Goal: Communication & Community: Participate in discussion

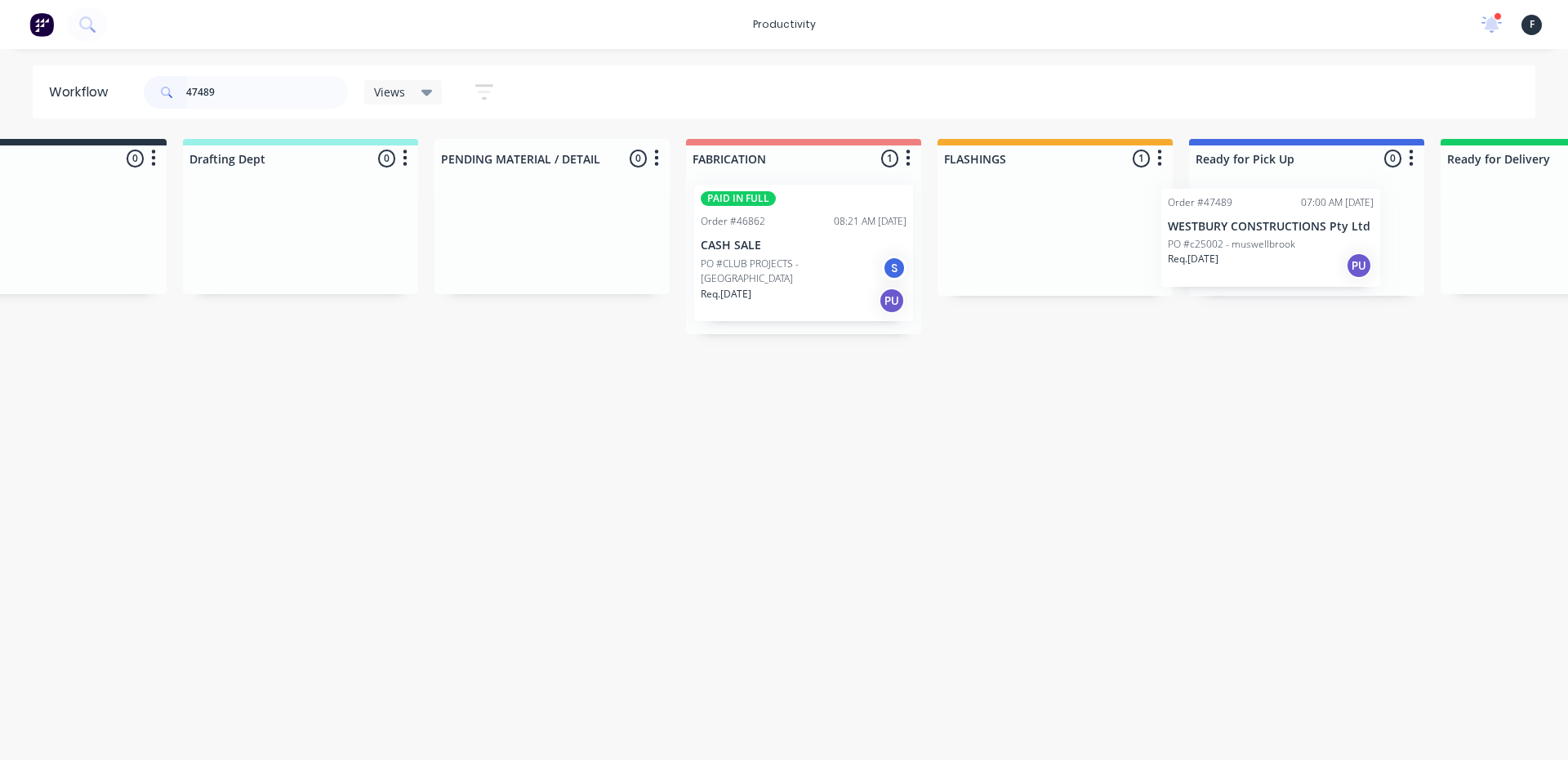
scroll to position [0, 114]
drag, startPoint x: 1128, startPoint y: 257, endPoint x: 1245, endPoint y: 261, distance: 117.1
click at [1245, 261] on div "Submitted 0 Sort By Created date Required date Order number Customer name Most …" at bounding box center [1235, 237] width 2724 height 195
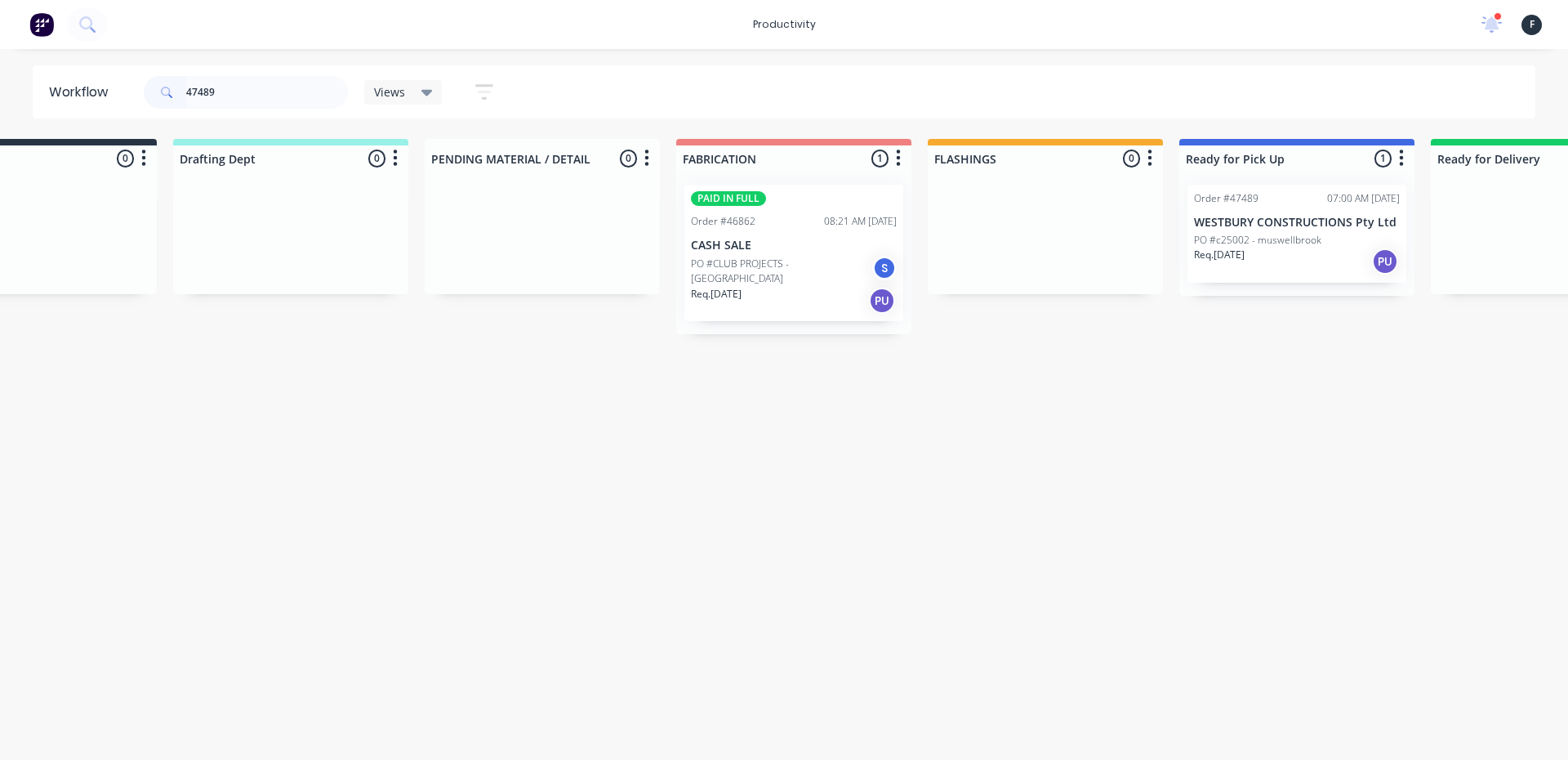
type input "47489"
click at [1245, 261] on p "Req. [DATE]" at bounding box center [1219, 255] width 50 height 15
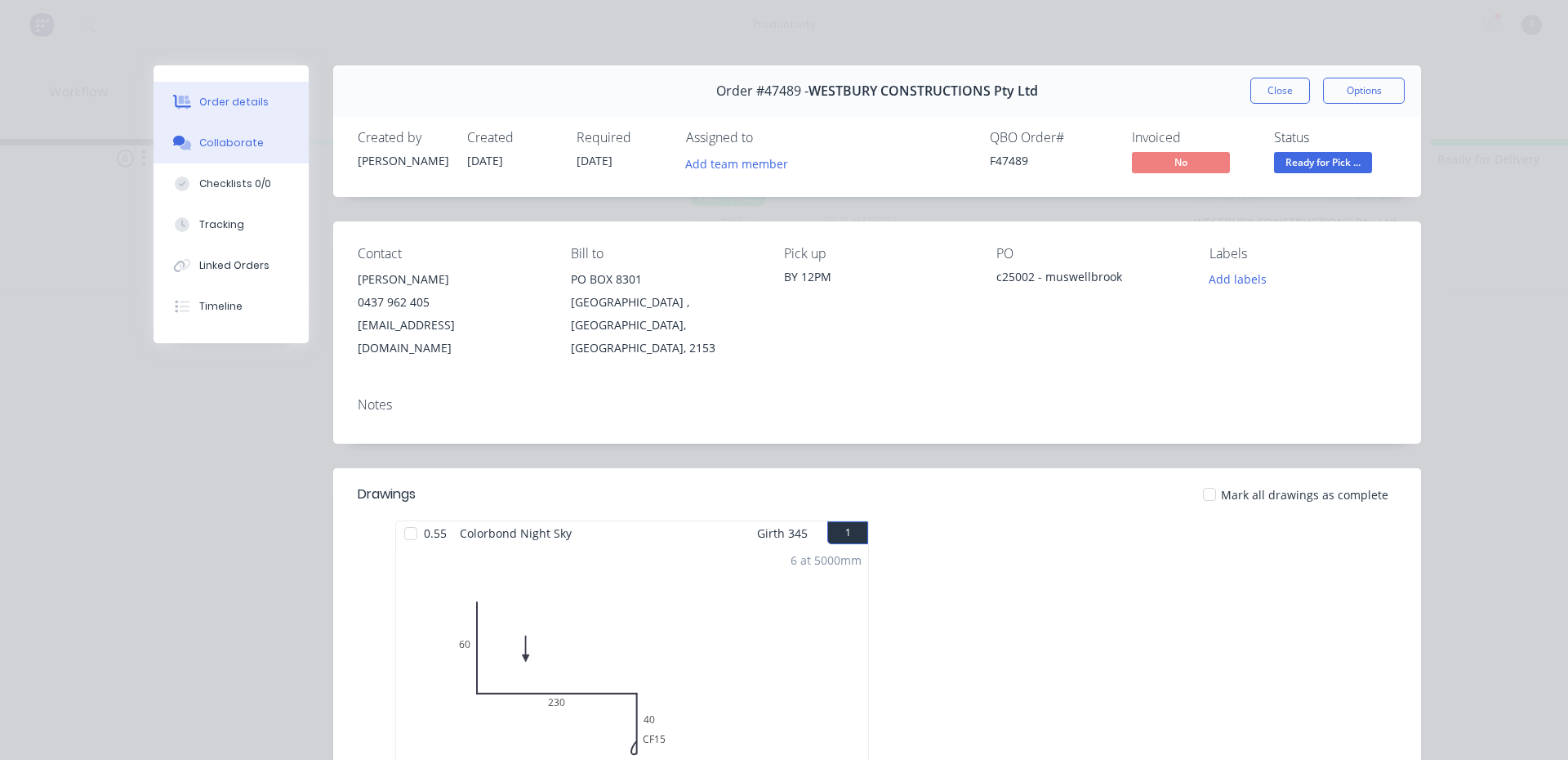
click at [247, 160] on button "Collaborate" at bounding box center [231, 142] width 155 height 41
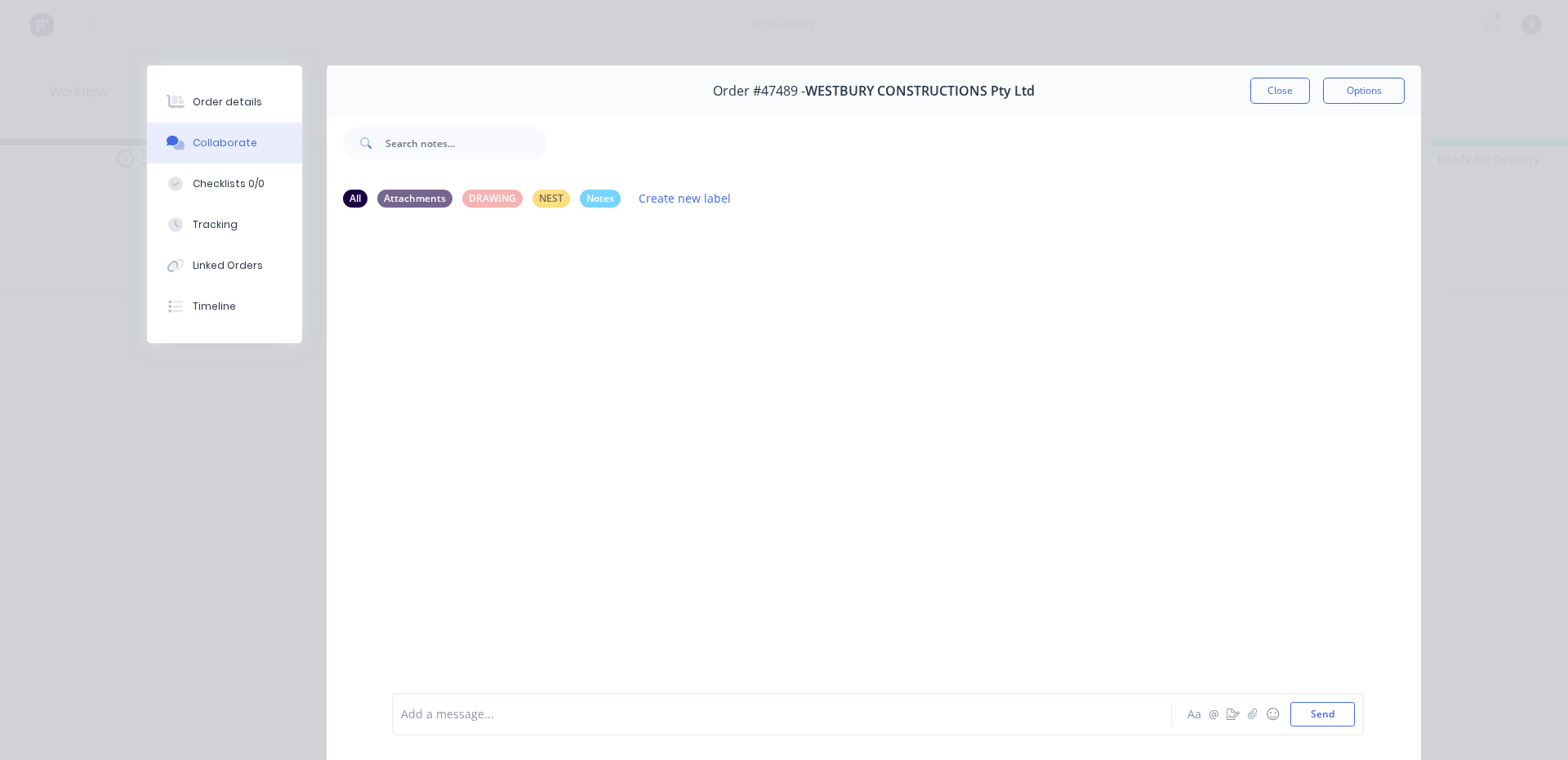
click at [552, 701] on div "Add a message... Aa @ ☺ Send" at bounding box center [878, 714] width 972 height 43
click at [498, 697] on div "Add a message... Aa @ ☺ Send" at bounding box center [878, 714] width 972 height 43
click at [493, 714] on div at bounding box center [759, 715] width 714 height 17
click at [1266, 95] on button "Close" at bounding box center [1280, 91] width 60 height 27
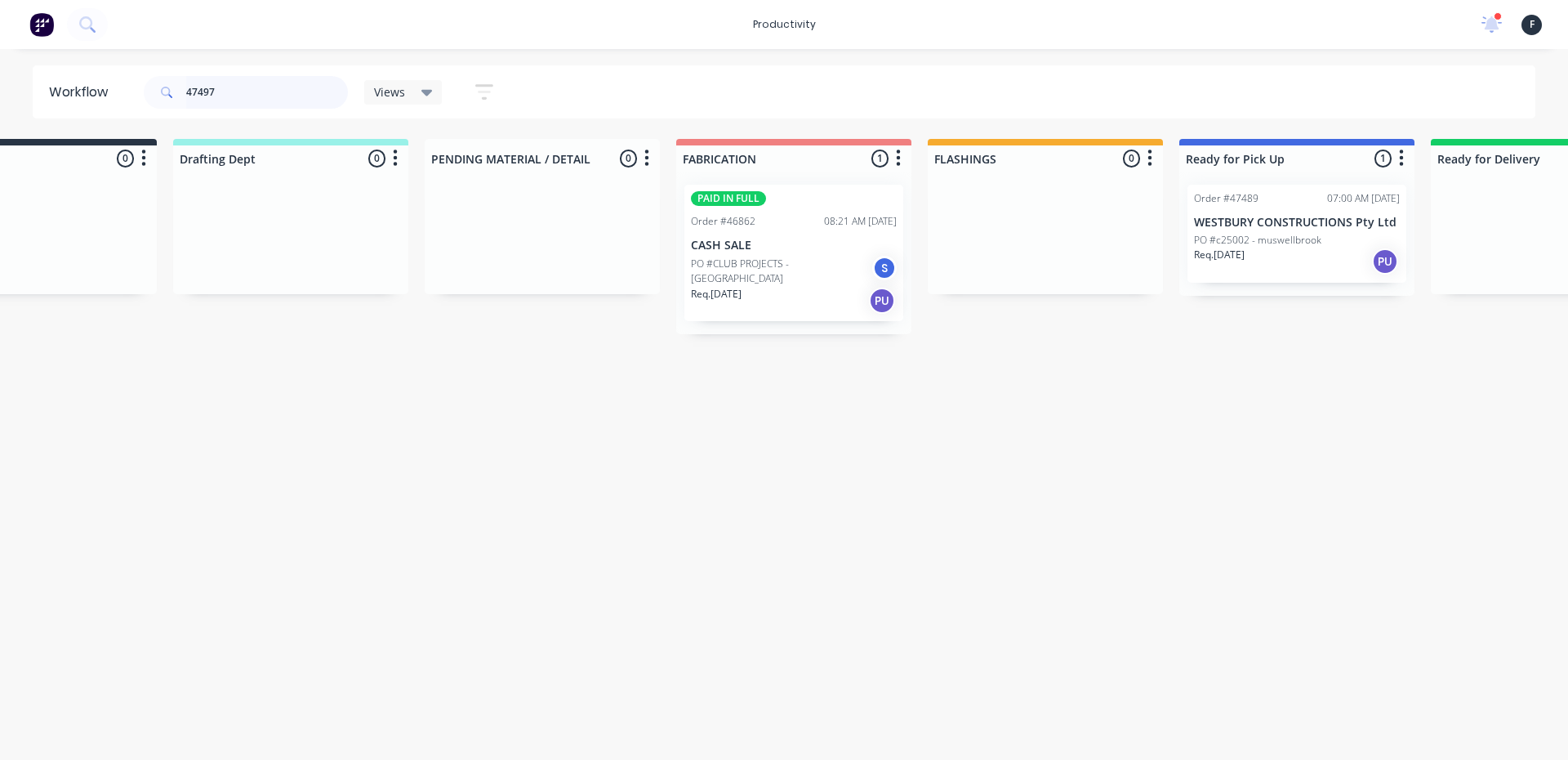
scroll to position [0, 0]
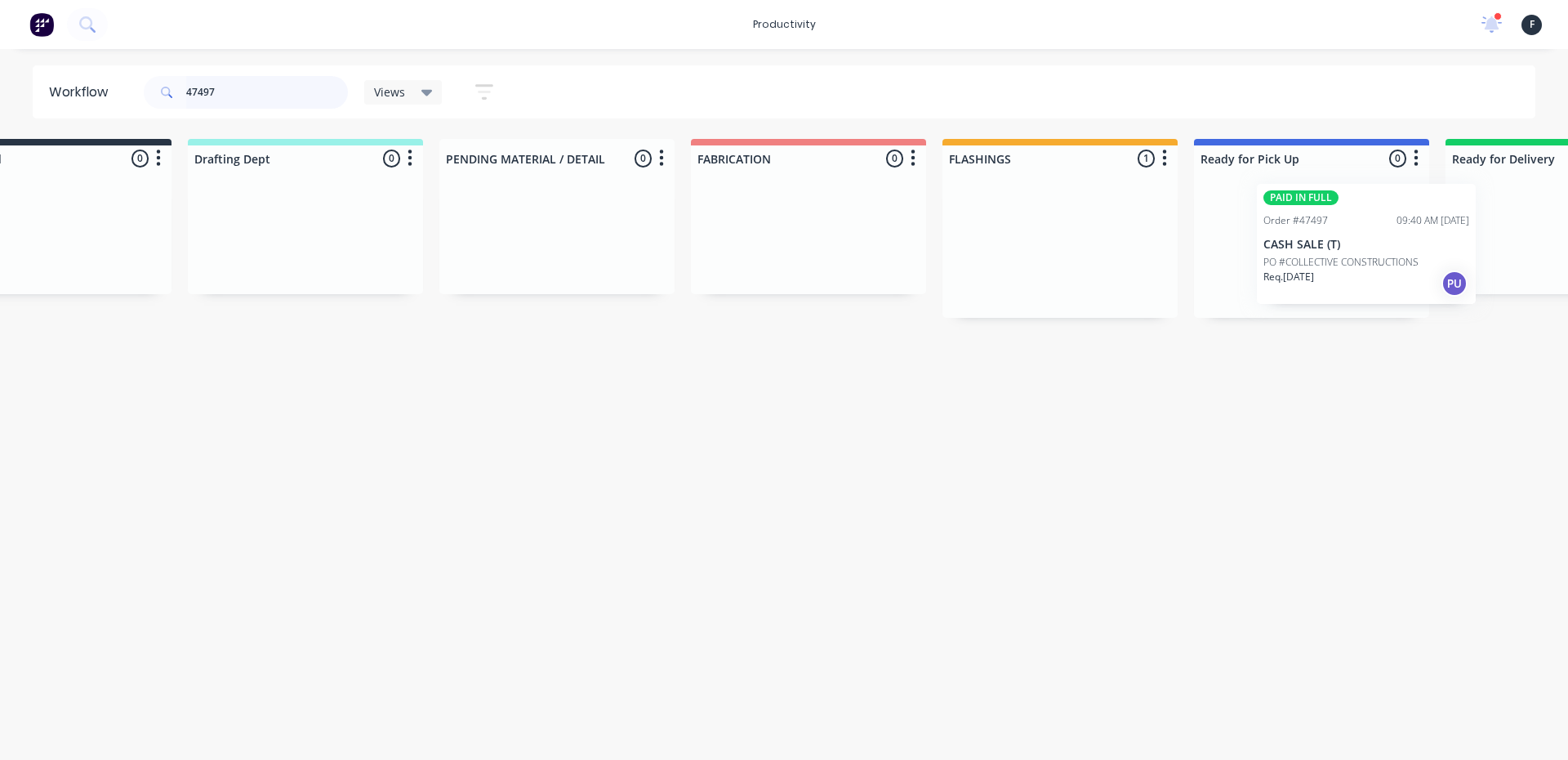
drag, startPoint x: 1132, startPoint y: 282, endPoint x: 1347, endPoint y: 281, distance: 215.0
click at [1347, 281] on div "Submitted 0 Sort By Created date Required date Order number Customer name Most …" at bounding box center [1251, 228] width 2724 height 179
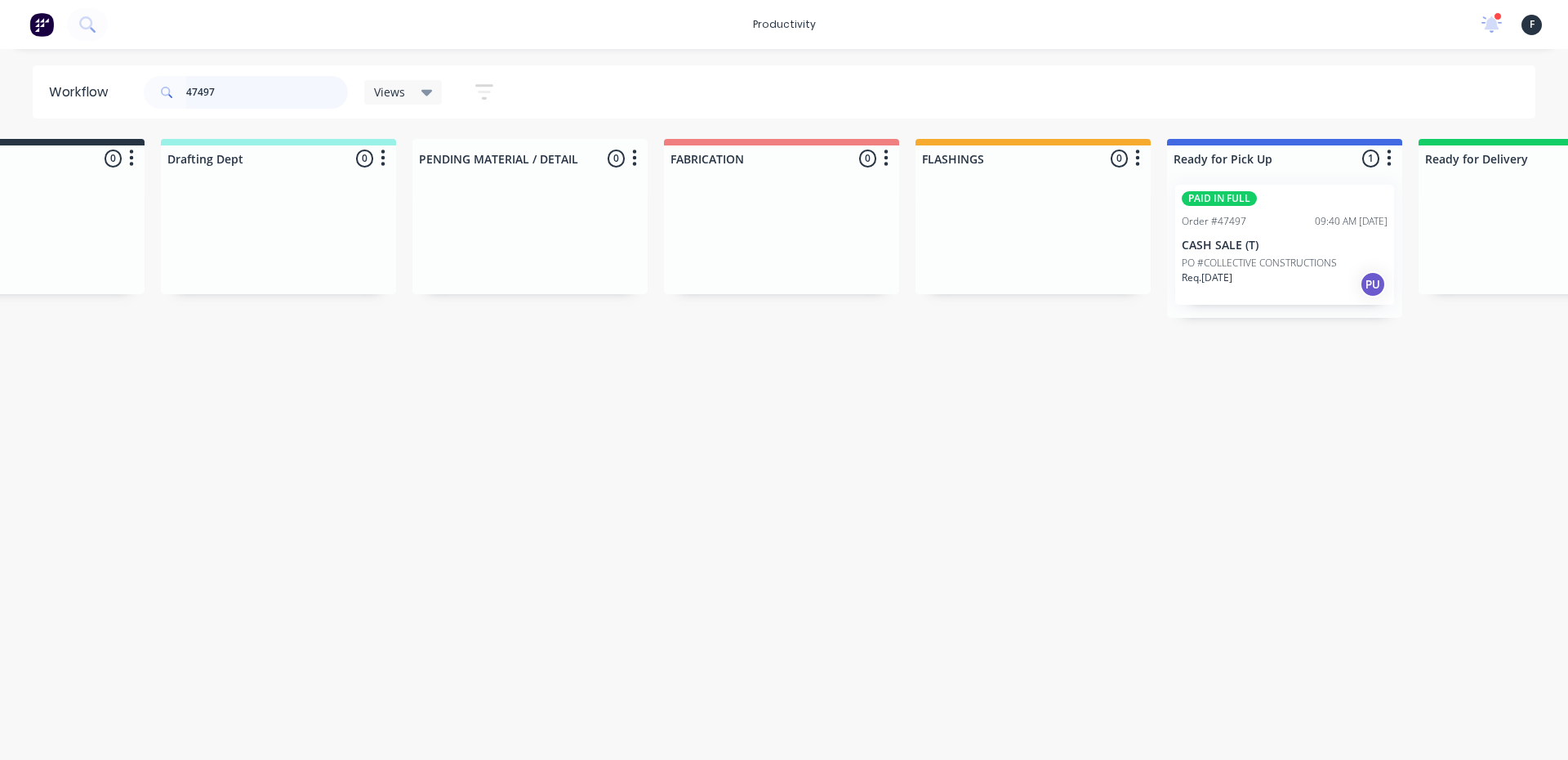
type input "47497"
click at [1347, 281] on div "Req. [DATE] PU" at bounding box center [1285, 283] width 206 height 27
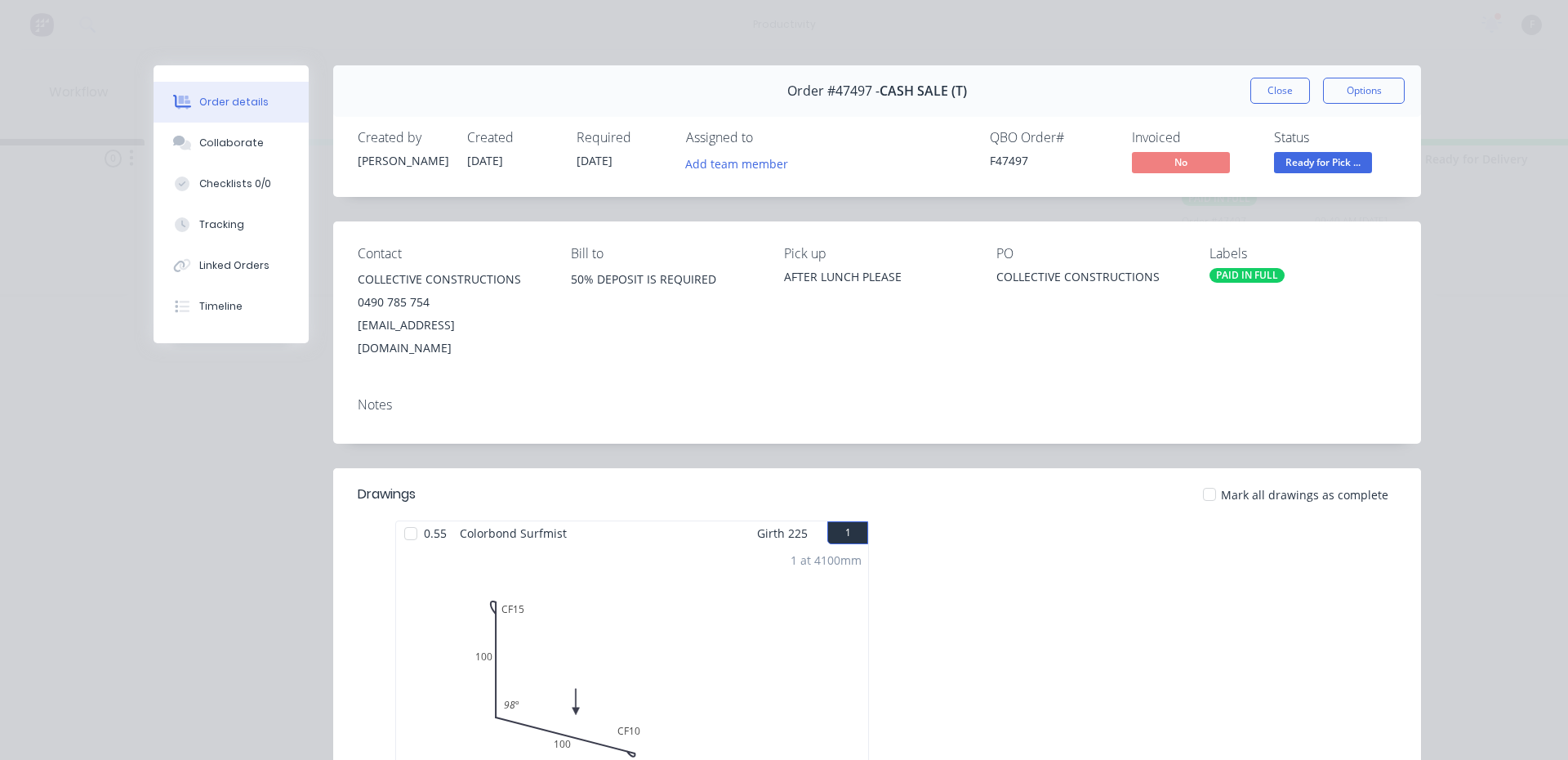
click at [312, 154] on div "Order details Collaborate Checklists 0/0 Tracking Linked Orders Timeline" at bounding box center [243, 204] width 180 height 278
drag, startPoint x: 308, startPoint y: 149, endPoint x: 298, endPoint y: 149, distance: 10.0
click at [298, 149] on div "Order details Collaborate Checklists 0/0 Tracking Linked Orders Timeline" at bounding box center [243, 204] width 180 height 278
click at [299, 149] on button "Collaborate" at bounding box center [231, 142] width 155 height 41
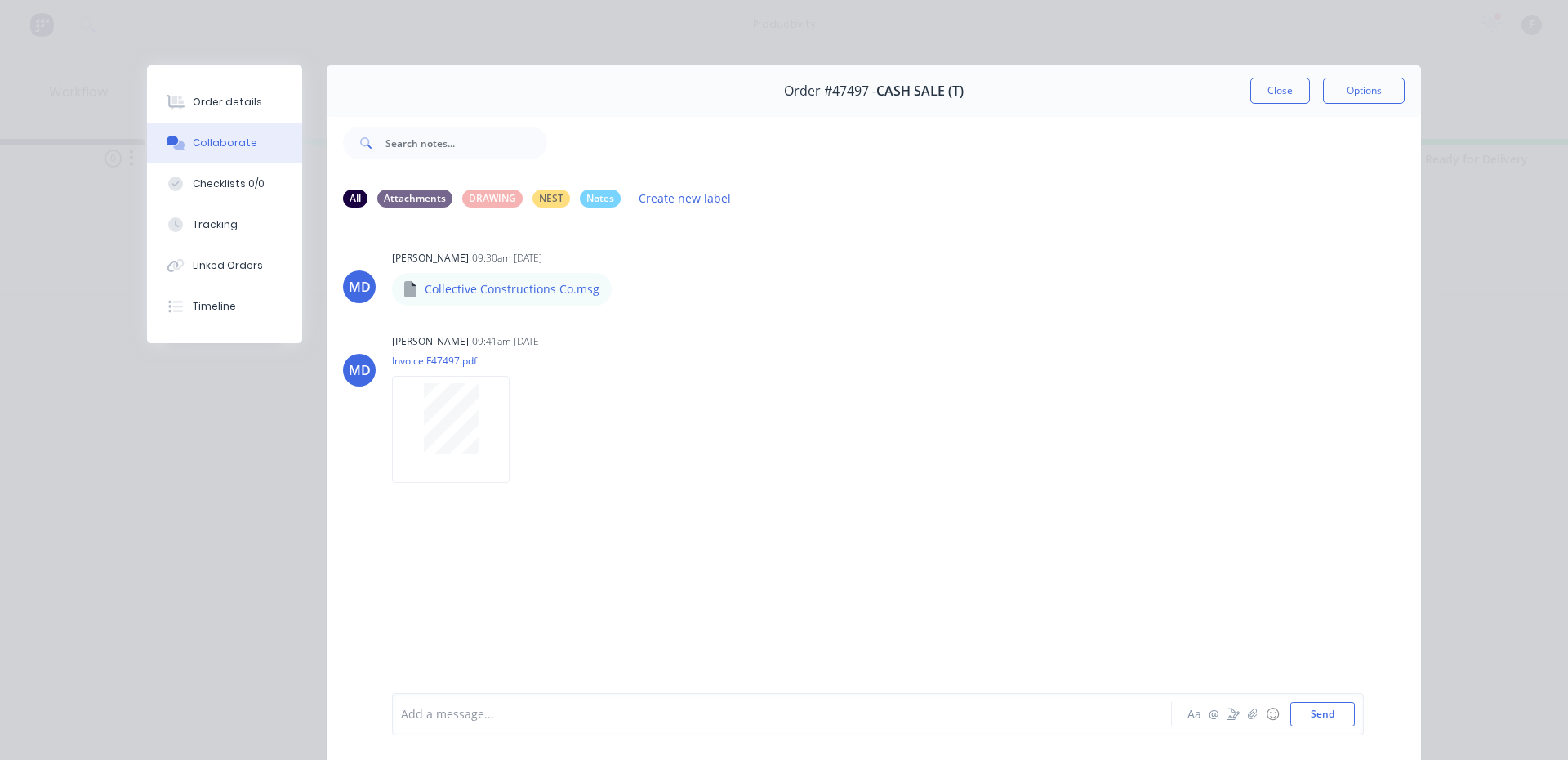
click at [493, 701] on div "Add a message... Aa @ ☺ Send" at bounding box center [878, 714] width 972 height 43
click at [495, 711] on div at bounding box center [759, 715] width 714 height 17
